Goal: Task Accomplishment & Management: Manage account settings

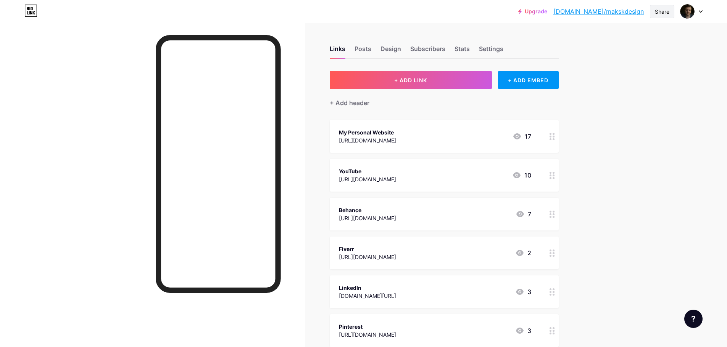
click at [655, 13] on div "Share" at bounding box center [662, 12] width 14 height 8
click at [618, 40] on div "Copy link" at bounding box center [617, 39] width 114 height 18
click at [608, 73] on div "Add to my socials" at bounding box center [611, 75] width 52 height 9
click at [613, 53] on div "TikTok" at bounding box center [617, 54] width 114 height 18
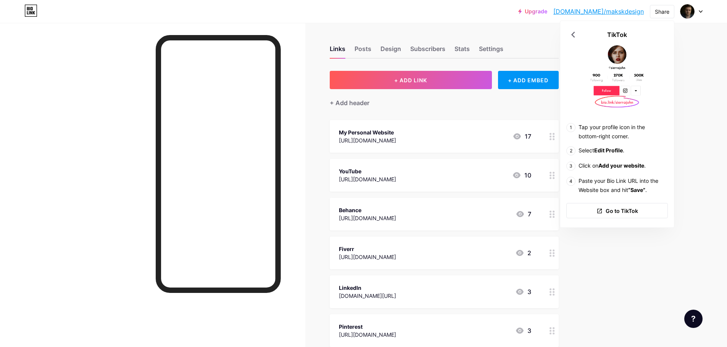
click at [684, 106] on div "Upgrade [DOMAIN_NAME]/makskd... [DOMAIN_NAME]/makskdesign Share TikTok Tap your…" at bounding box center [363, 322] width 727 height 645
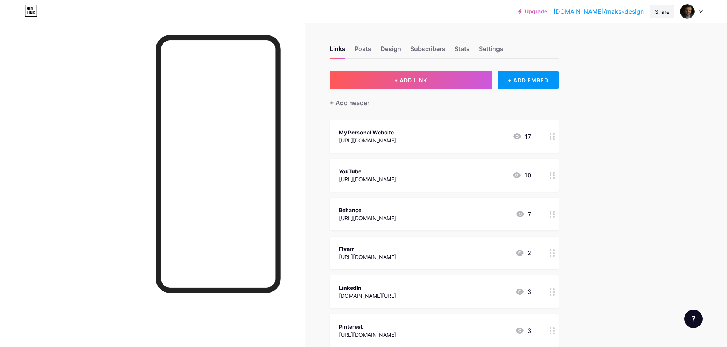
click at [657, 14] on div "Share" at bounding box center [662, 12] width 14 height 8
click at [615, 32] on div "Copy link" at bounding box center [617, 39] width 114 height 18
click at [602, 36] on div "Copy link" at bounding box center [598, 39] width 28 height 9
click at [396, 181] on div "[URL][DOMAIN_NAME]" at bounding box center [367, 179] width 57 height 8
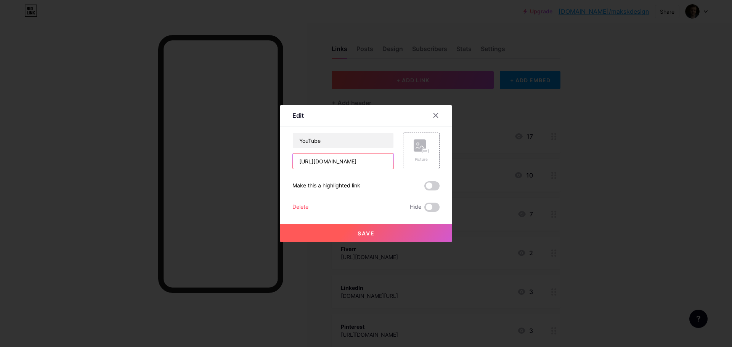
click at [380, 162] on input "[URL][DOMAIN_NAME]" at bounding box center [343, 161] width 101 height 15
click at [386, 162] on input "[URL][DOMAIN_NAME]" at bounding box center [343, 161] width 101 height 15
drag, startPoint x: 372, startPoint y: 162, endPoint x: 450, endPoint y: 162, distance: 77.4
click at [450, 162] on div "Edit Content YouTube Play YouTube video without leaving your page. ADD Vimeo Pl…" at bounding box center [366, 174] width 172 height 138
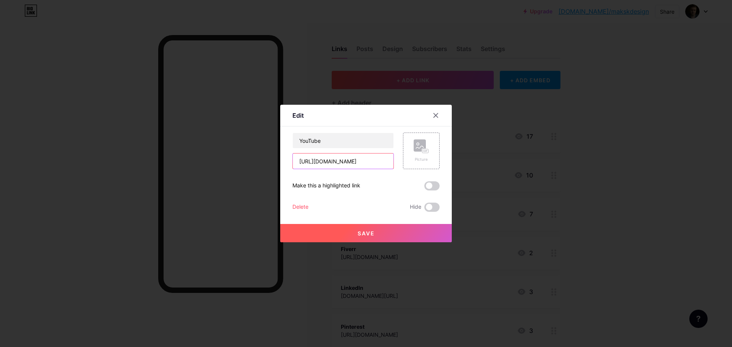
scroll to position [0, 3]
type input "[URL][DOMAIN_NAME]"
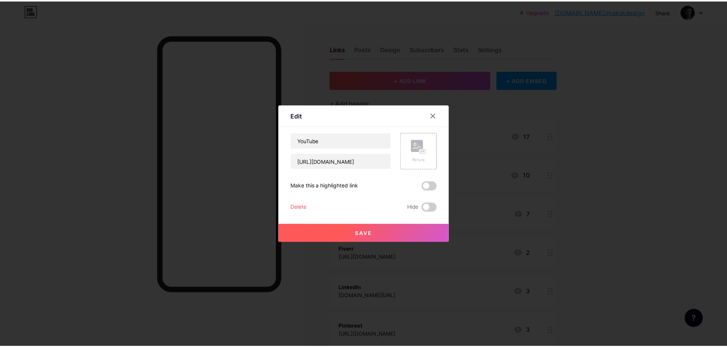
scroll to position [0, 0]
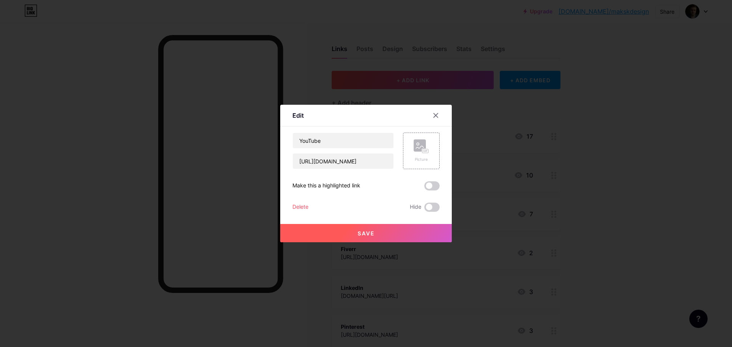
click at [396, 233] on button "Save" at bounding box center [366, 233] width 172 height 18
